Goal: Transaction & Acquisition: Obtain resource

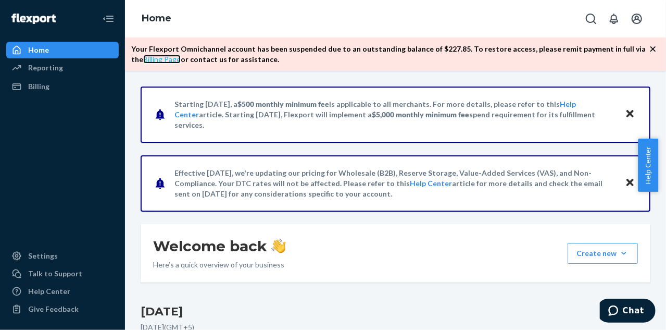
click at [181, 55] on link "Billing Page" at bounding box center [162, 59] width 38 height 9
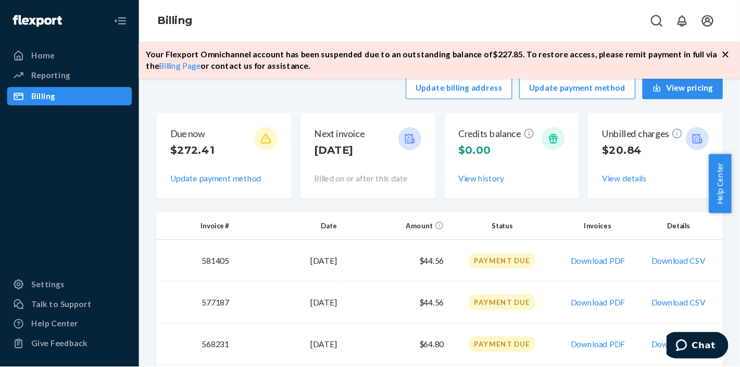
scroll to position [111, 0]
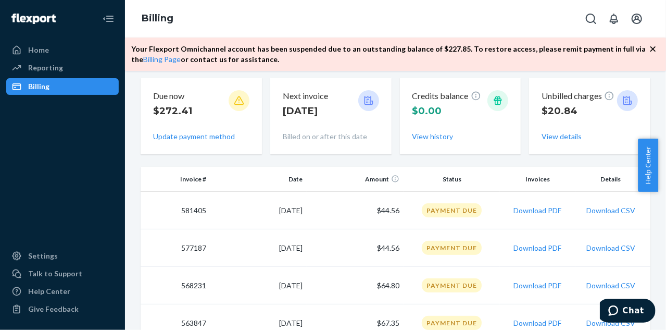
click at [275, 88] on div "Next invoice [DATE] Billed on or after this date" at bounding box center [330, 116] width 121 height 77
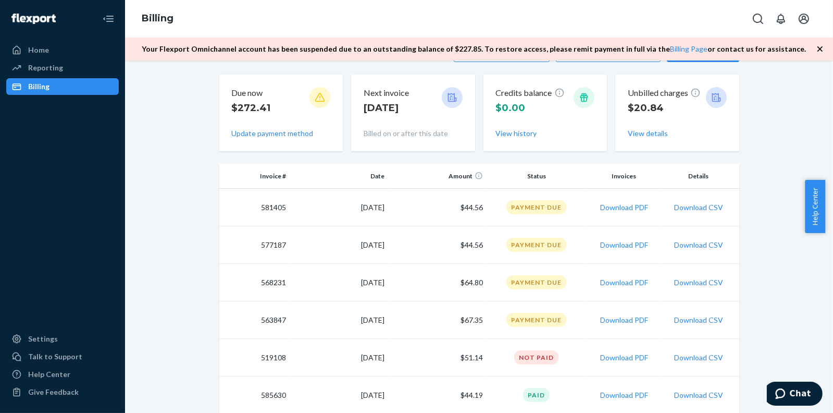
scroll to position [104, 0]
click at [629, 134] on button "View details" at bounding box center [648, 133] width 40 height 10
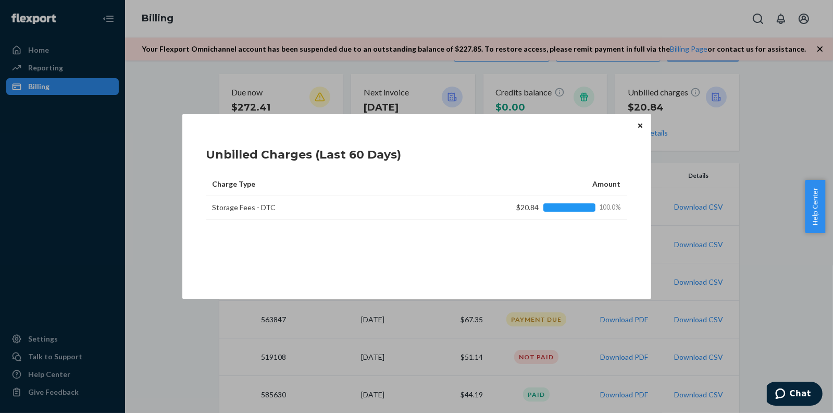
click at [641, 125] on icon "Close" at bounding box center [640, 125] width 4 height 4
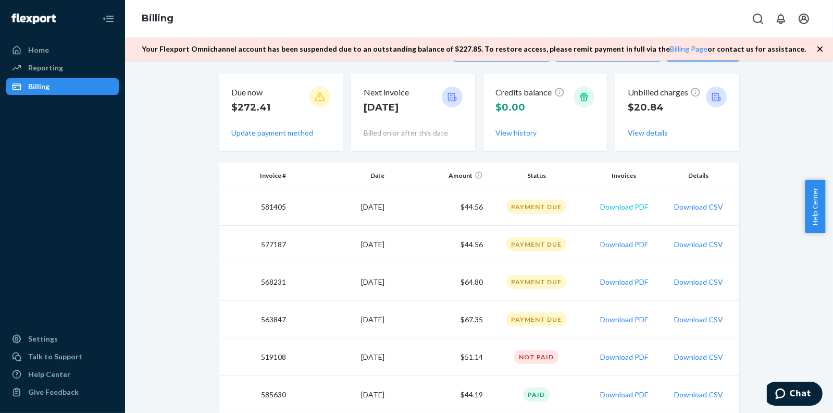
click at [600, 209] on button "Download PDF" at bounding box center [624, 207] width 48 height 10
click at [618, 245] on button "Download PDF" at bounding box center [624, 244] width 48 height 10
click at [609, 281] on button "Download PDF" at bounding box center [624, 282] width 48 height 10
click at [618, 319] on button "Download PDF" at bounding box center [624, 319] width 48 height 10
click at [621, 329] on button "Download PDF" at bounding box center [624, 357] width 48 height 10
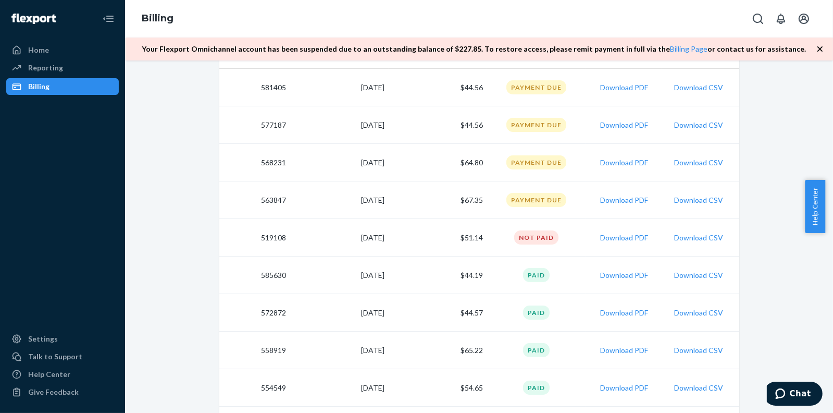
scroll to position [0, 0]
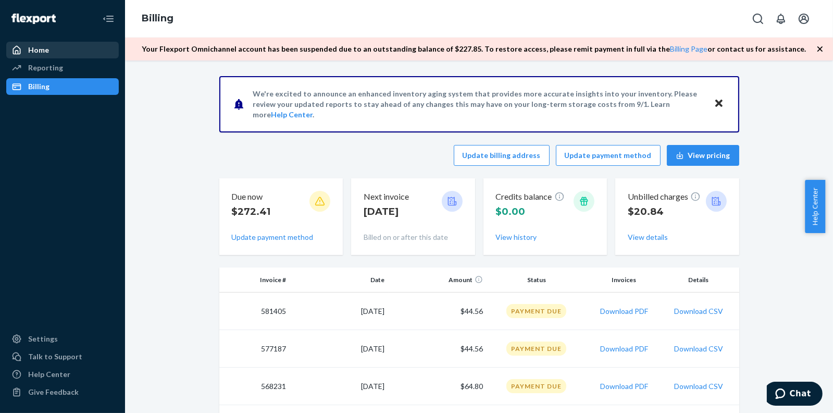
click at [61, 52] on div "Home" at bounding box center [62, 50] width 110 height 15
